Goal: Navigation & Orientation: Go to known website

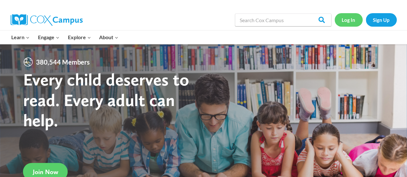
click at [346, 23] on link "Log In" at bounding box center [349, 19] width 28 height 13
click at [349, 18] on link "Log In" at bounding box center [349, 19] width 28 height 13
